Goal: Information Seeking & Learning: Find specific fact

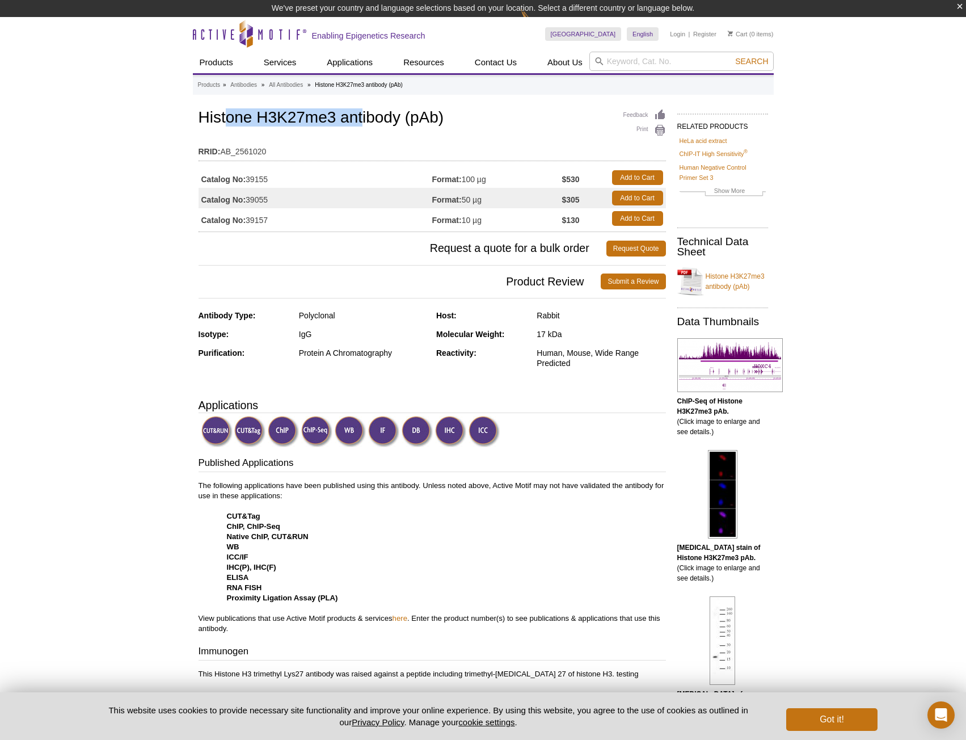
drag, startPoint x: 226, startPoint y: 108, endPoint x: 362, endPoint y: 115, distance: 136.3
click at [362, 115] on div "Feedback Print Histone H3K27me3 antibody (pAb) RRID: AB_2561020 Catalog No: 391…" at bounding box center [431, 169] width 467 height 125
click at [362, 115] on h1 "Histone H3K27me3 antibody (pAb)" at bounding box center [431, 118] width 467 height 19
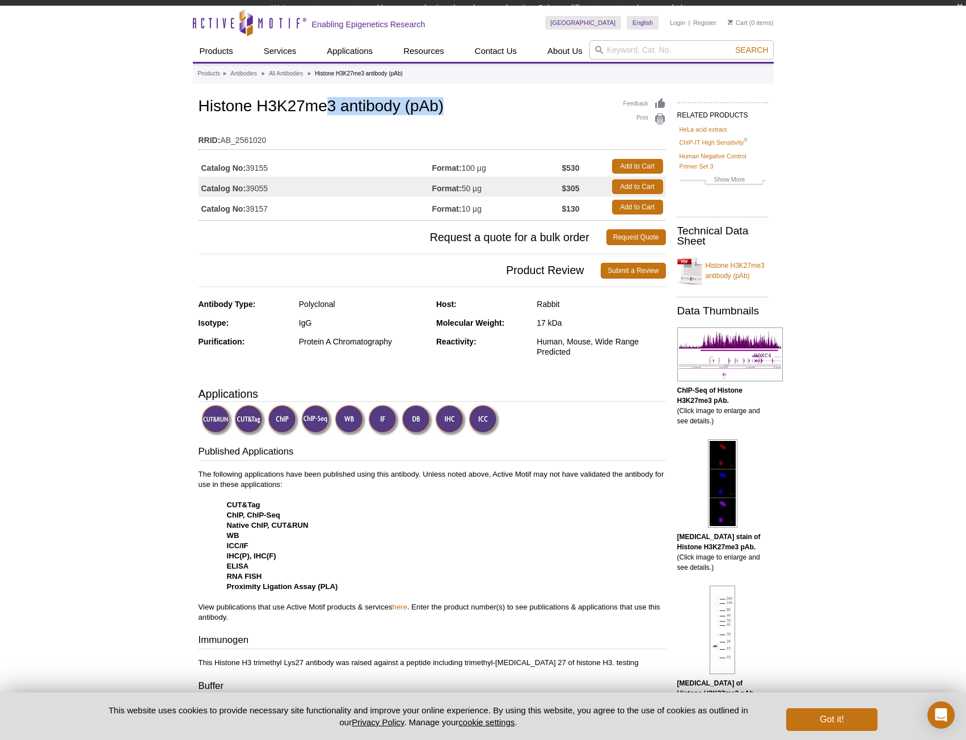
drag, startPoint x: 332, startPoint y: 116, endPoint x: 390, endPoint y: 119, distance: 57.9
click at [386, 118] on div "Feedback Print Histone H3K27me3 antibody (pAb) RRID: AB_2561020 Catalog No: 391…" at bounding box center [431, 157] width 467 height 125
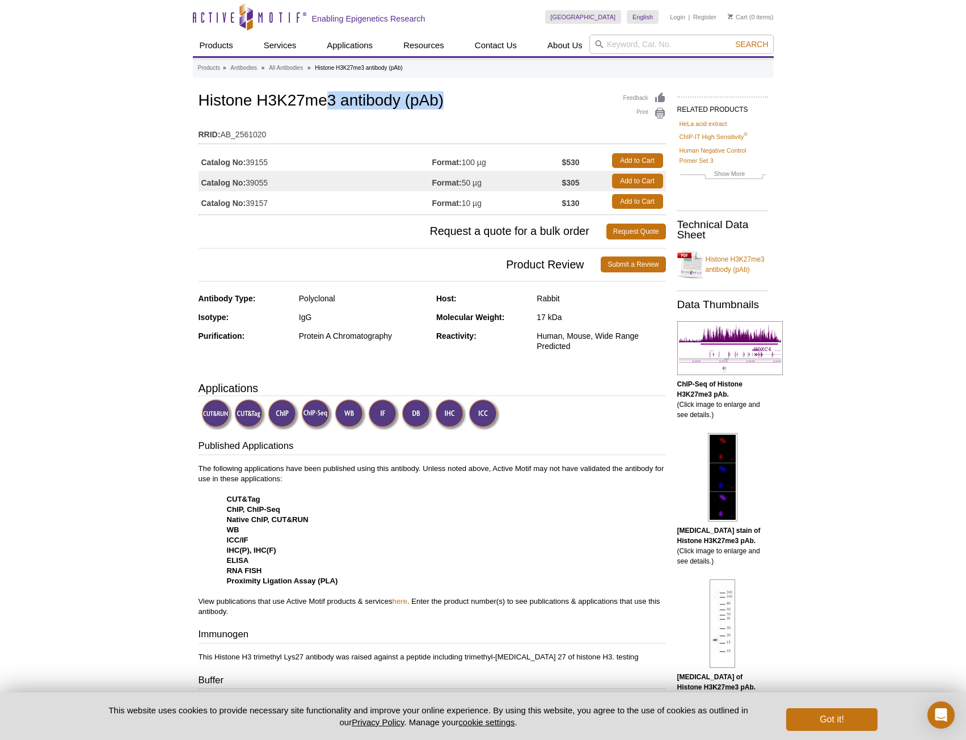
click at [390, 119] on div "Feedback Print Histone H3K27me3 antibody (pAb) RRID: AB_2561020 Catalog No: 391…" at bounding box center [431, 152] width 467 height 125
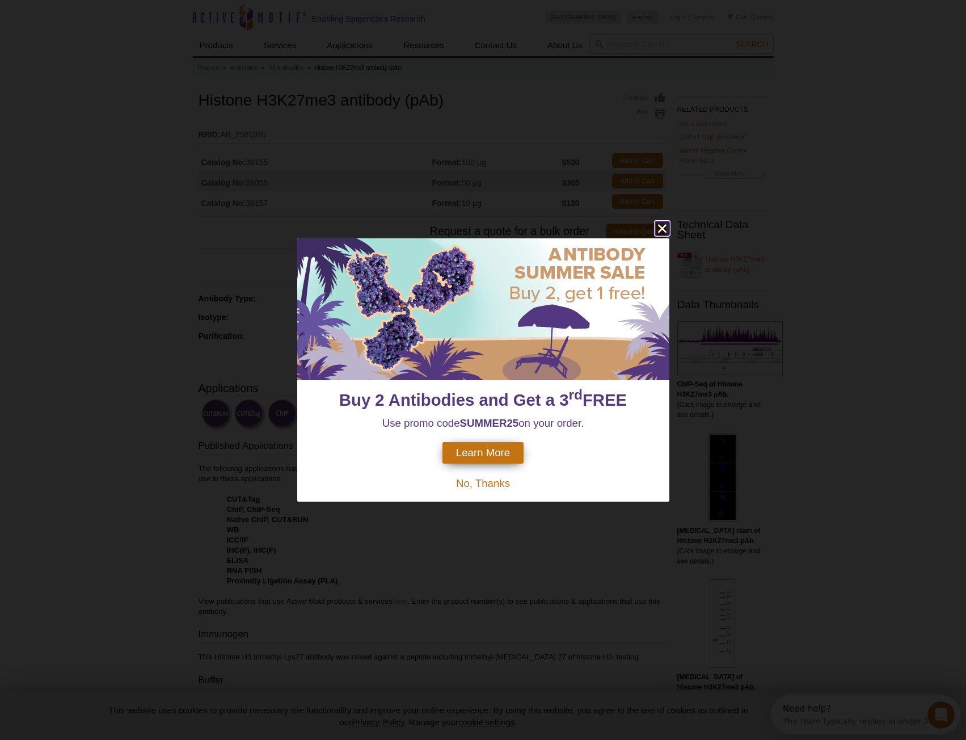
click at [661, 229] on icon "close" at bounding box center [661, 228] width 9 height 9
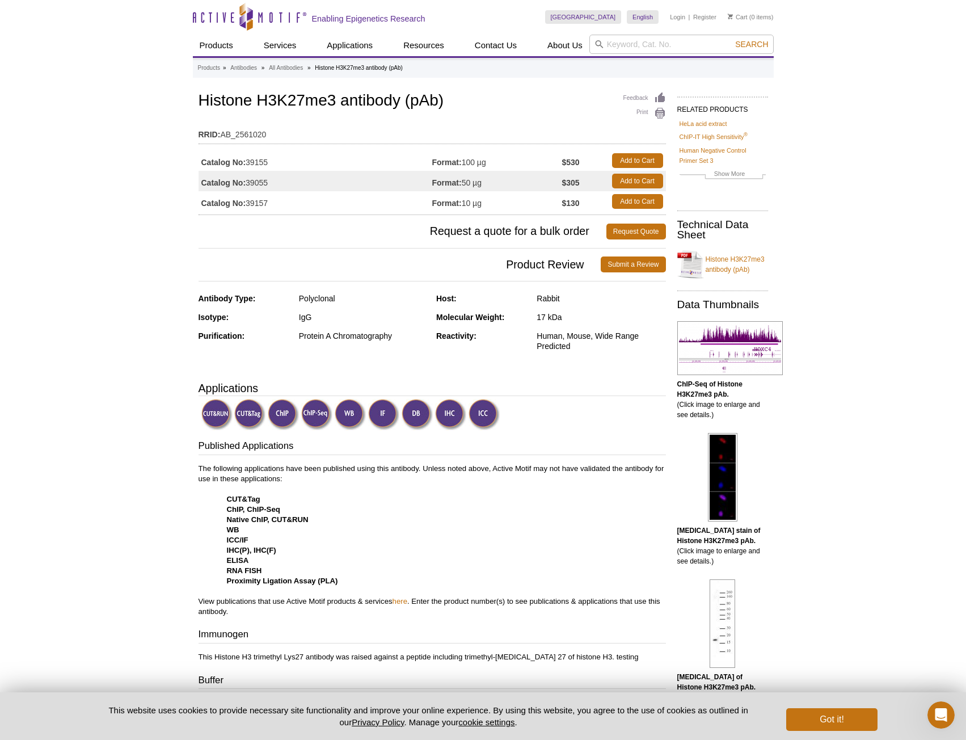
click at [686, 33] on div "United States Australia Austria Belgium Brazil Canada China Czech Republic Denm…" at bounding box center [659, 17] width 229 height 35
click at [686, 43] on input "search" at bounding box center [681, 44] width 184 height 19
paste input "61017"
click at [765, 52] on input "61017" at bounding box center [681, 44] width 184 height 19
type input "61017"
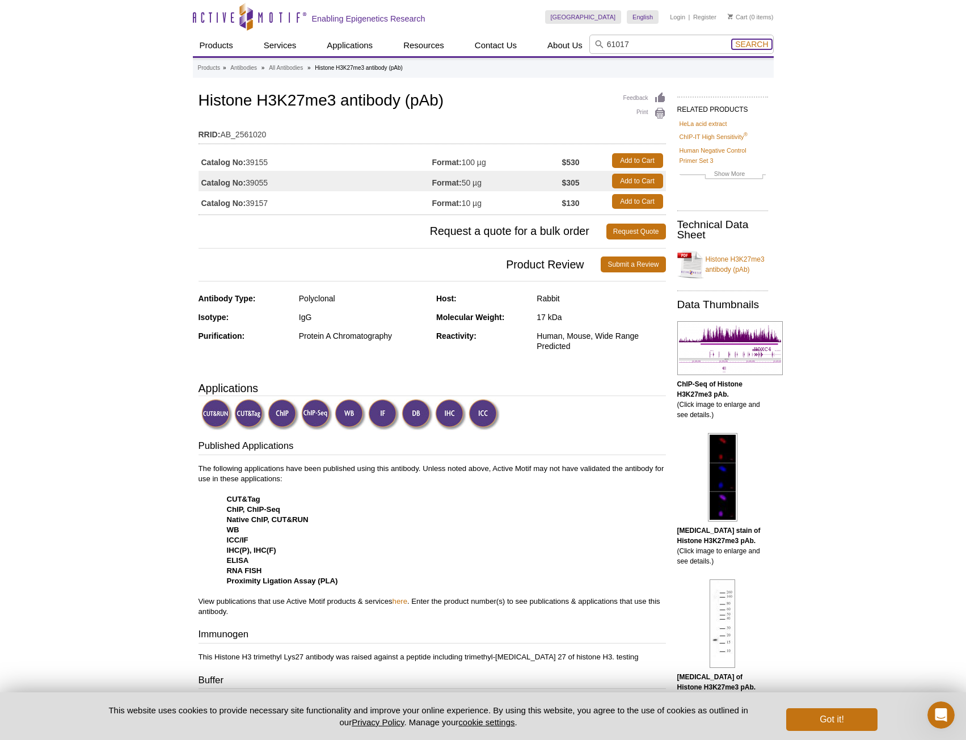
click at [750, 41] on span "Search" at bounding box center [751, 44] width 33 height 9
